Goal: Task Accomplishment & Management: Complete application form

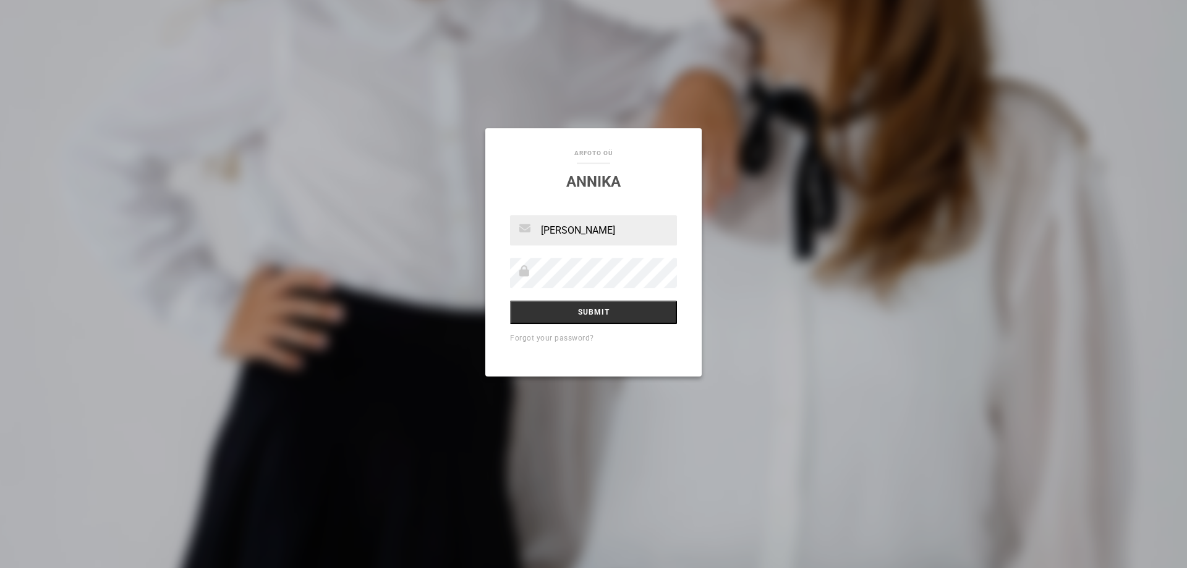
type input "[EMAIL_ADDRESS][DOMAIN_NAME]"
click at [510, 300] on input "Submit" at bounding box center [593, 311] width 167 height 23
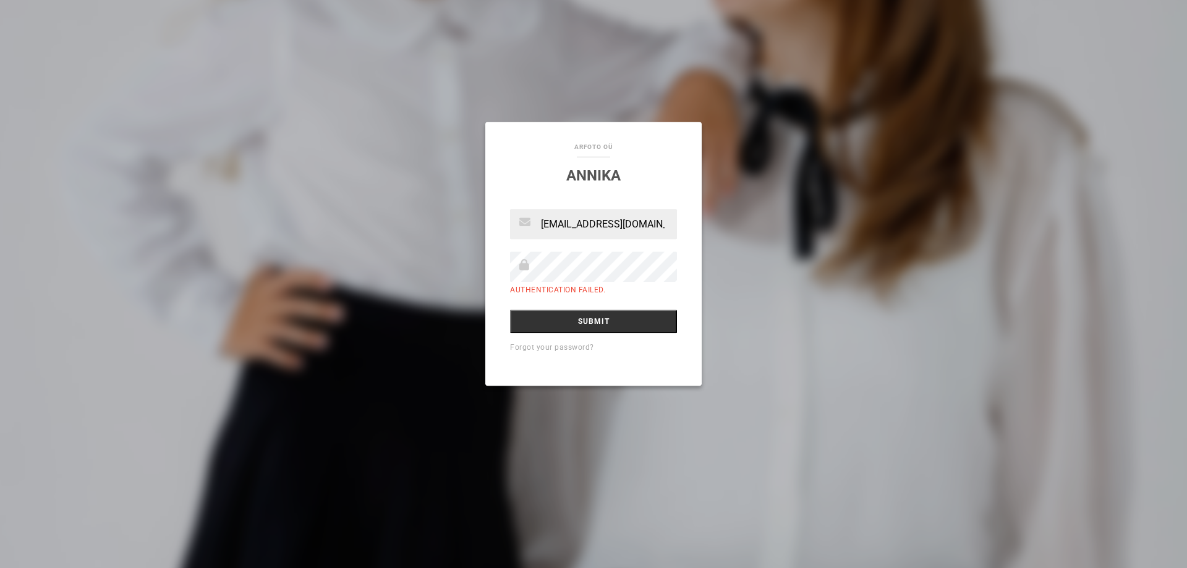
click at [510, 310] on input "Submit" at bounding box center [593, 321] width 167 height 23
click at [608, 323] on input "Submit" at bounding box center [593, 321] width 167 height 23
